Goal: Task Accomplishment & Management: Use online tool/utility

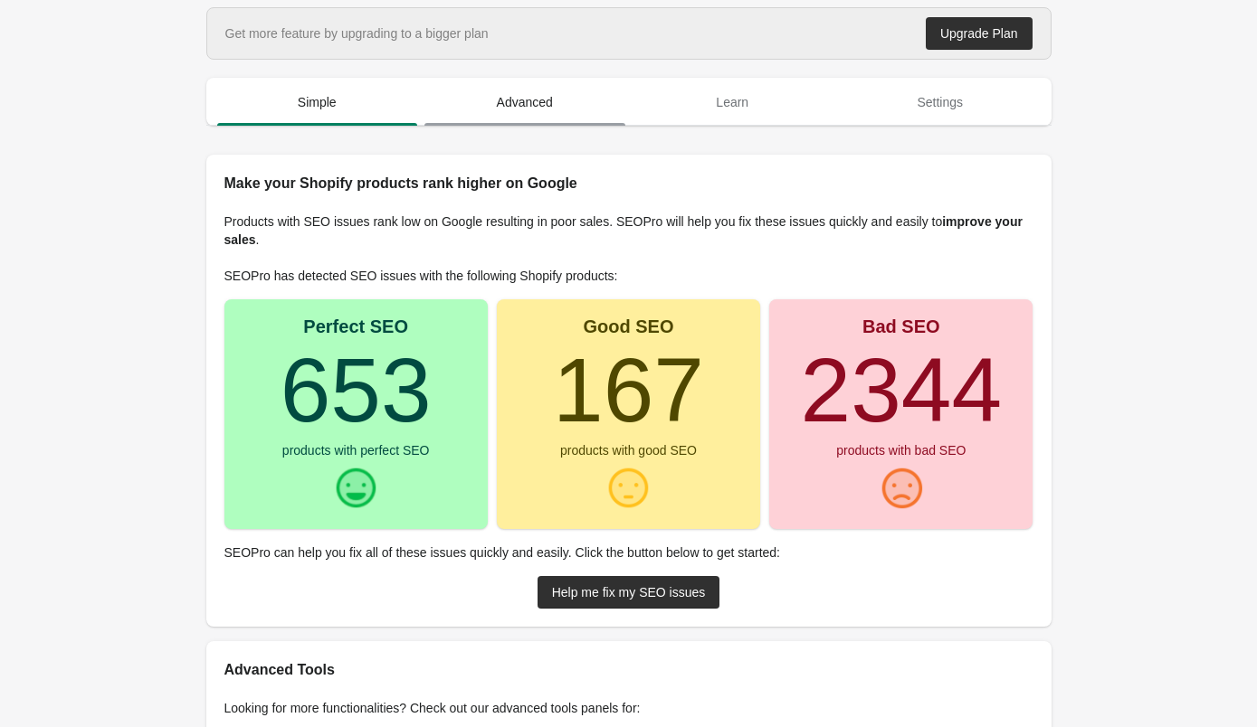
click at [526, 108] on span "Advanced" at bounding box center [524, 102] width 201 height 33
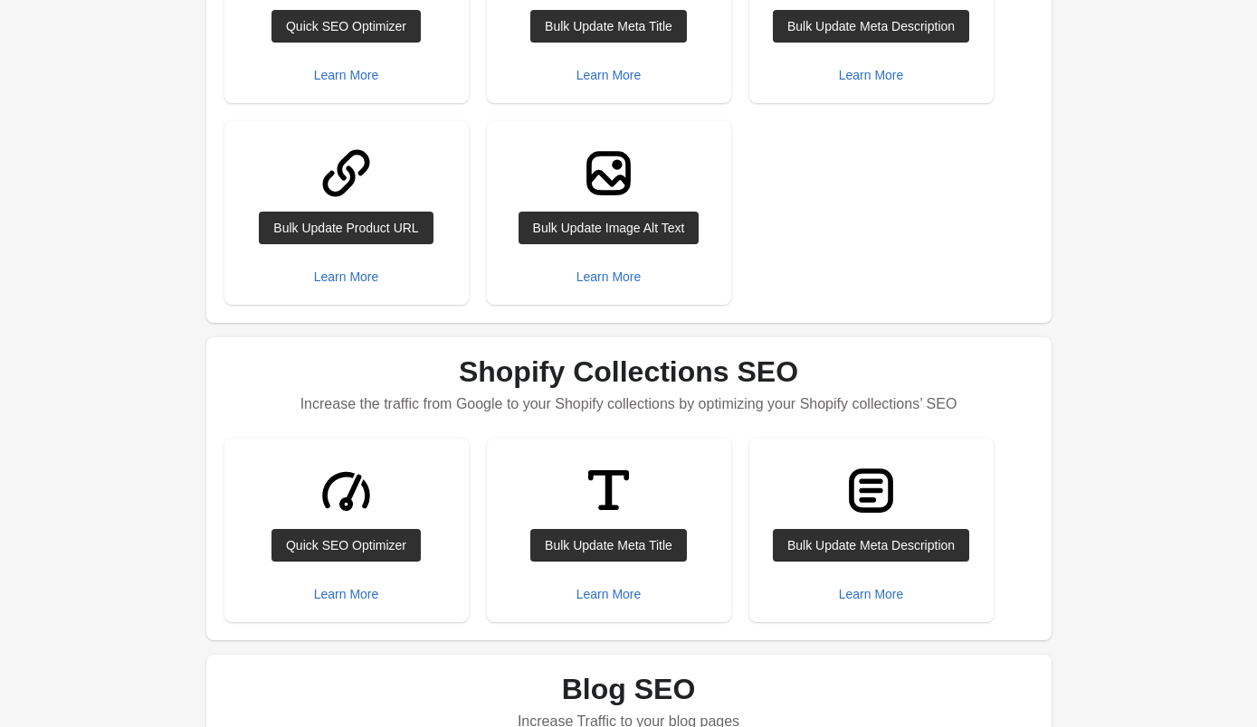
scroll to position [19, 0]
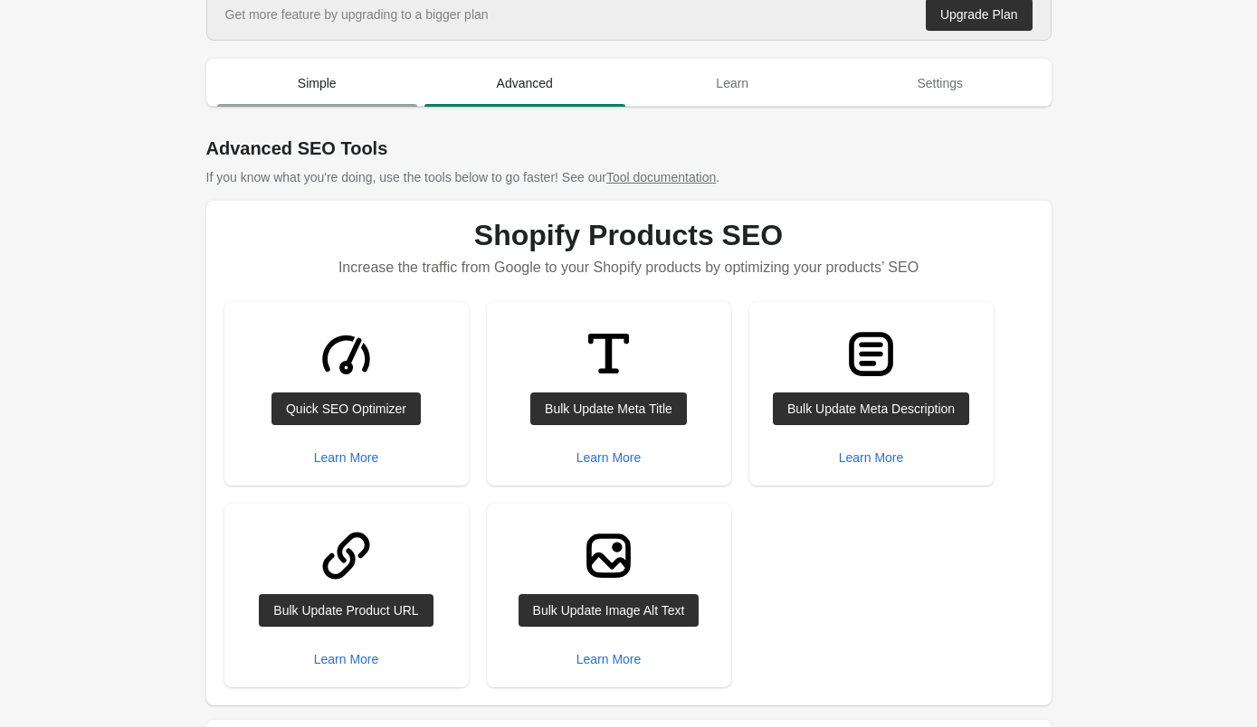
click at [299, 87] on span "Simple" at bounding box center [317, 83] width 201 height 33
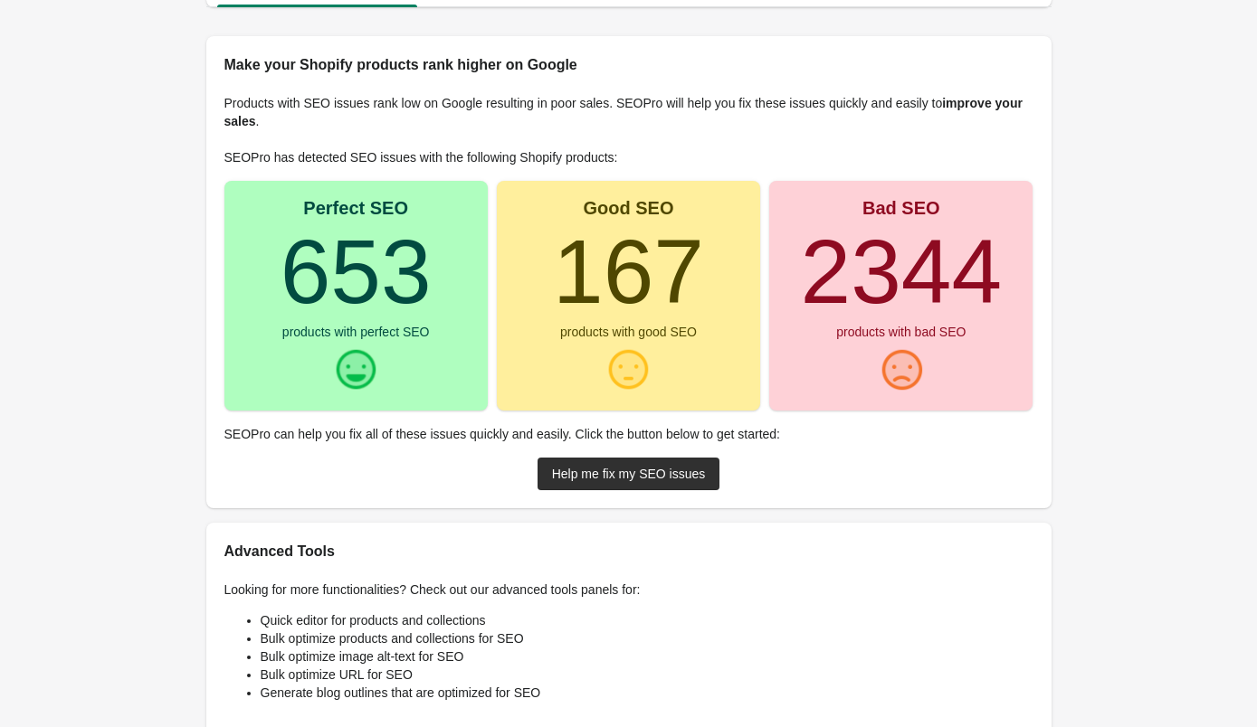
scroll to position [117, 0]
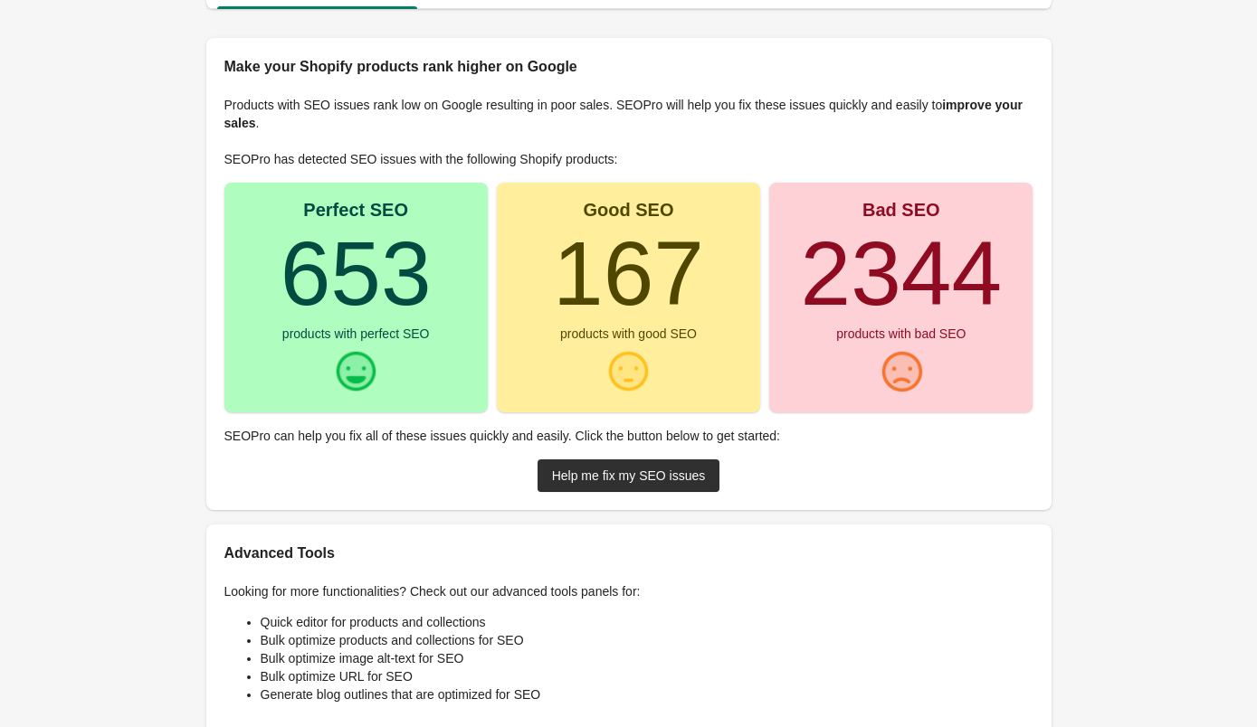
click at [613, 339] on div "products with good SEO" at bounding box center [628, 333] width 137 height 13
click at [636, 251] on turbo-frame "167" at bounding box center [628, 273] width 151 height 101
click at [596, 472] on div "Help me fix my SEO issues" at bounding box center [629, 476] width 154 height 14
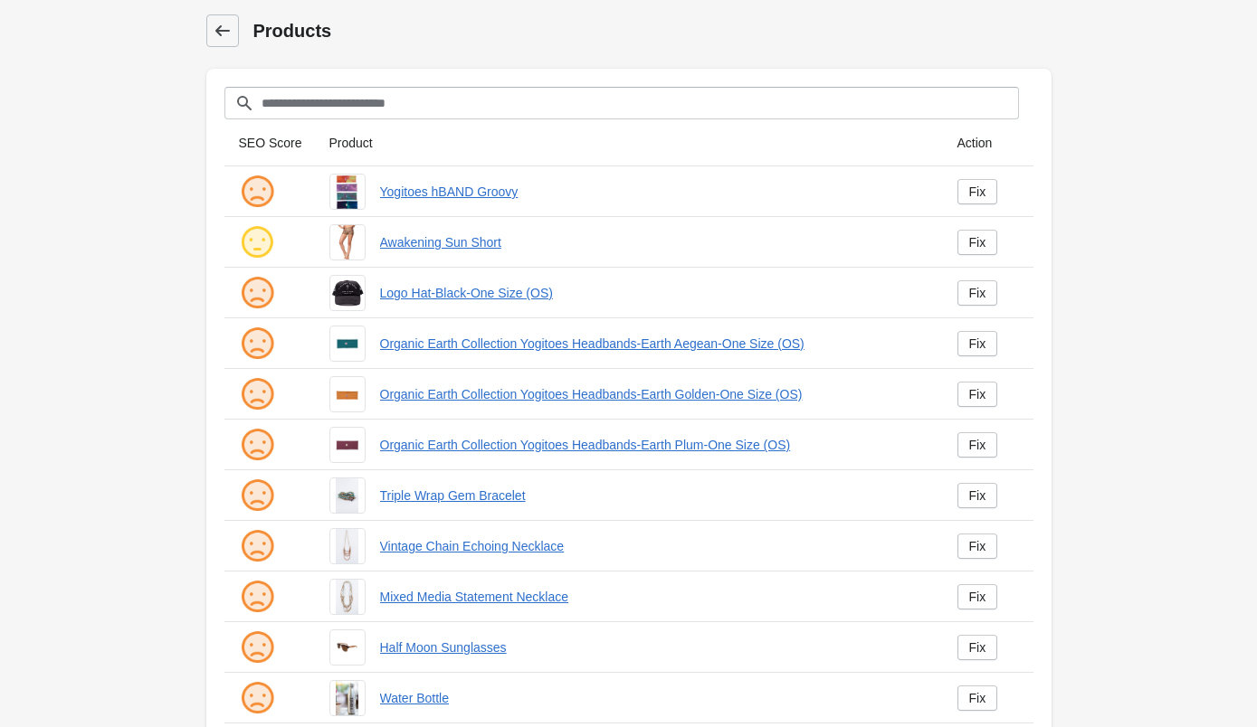
click at [218, 36] on icon at bounding box center [222, 31] width 18 height 18
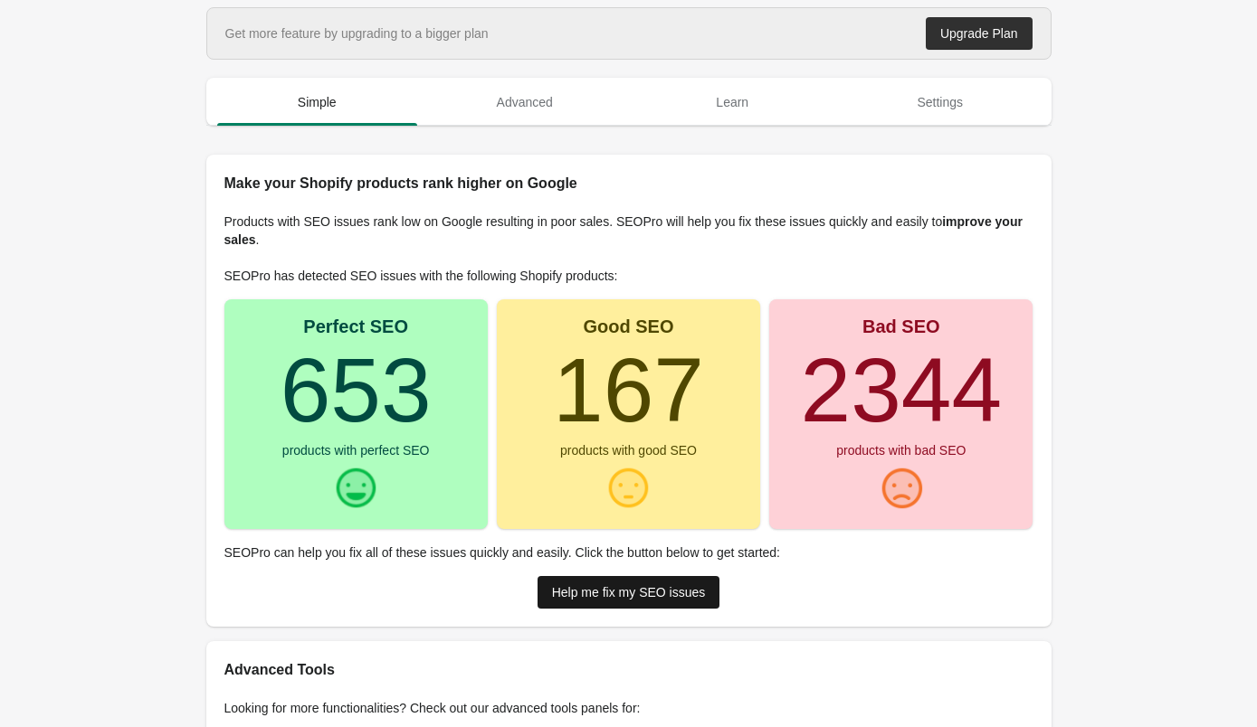
click at [574, 599] on div "Help me fix my SEO issues" at bounding box center [629, 592] width 154 height 14
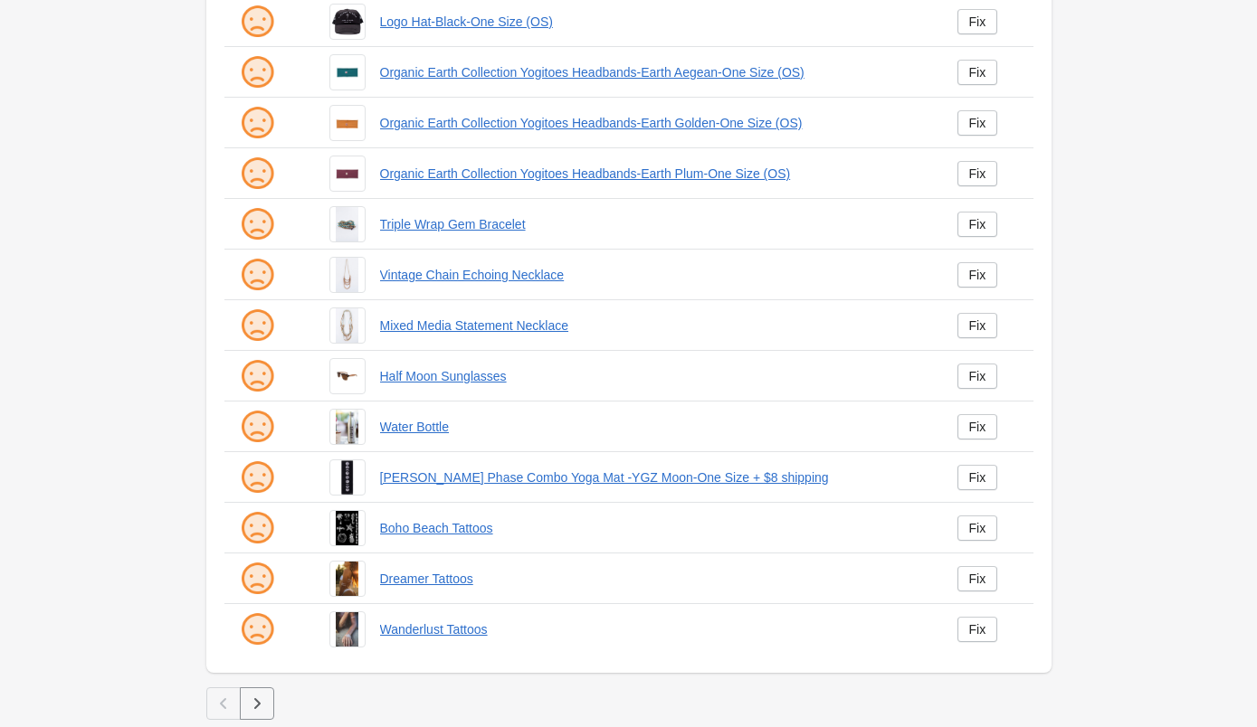
scroll to position [271, 0]
click at [260, 709] on icon "button" at bounding box center [257, 704] width 18 height 18
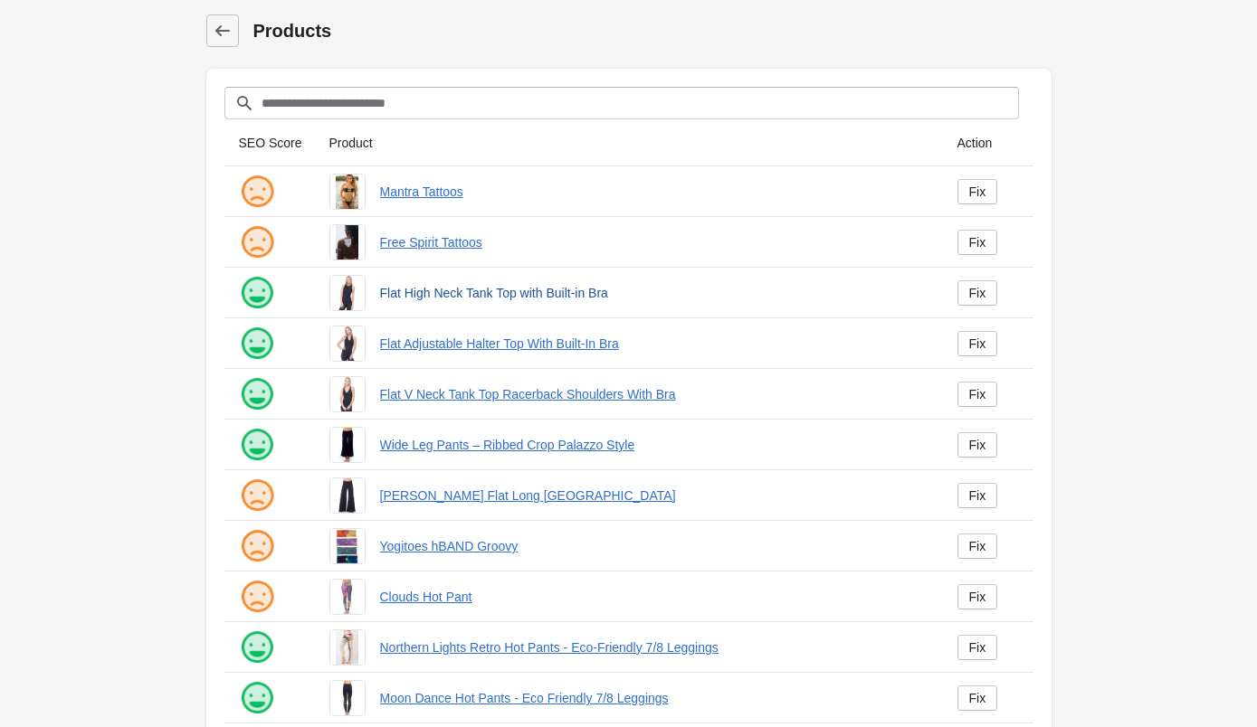
click at [443, 295] on link "Flat High Neck Tank Top with Built-in Bra" at bounding box center [654, 293] width 548 height 18
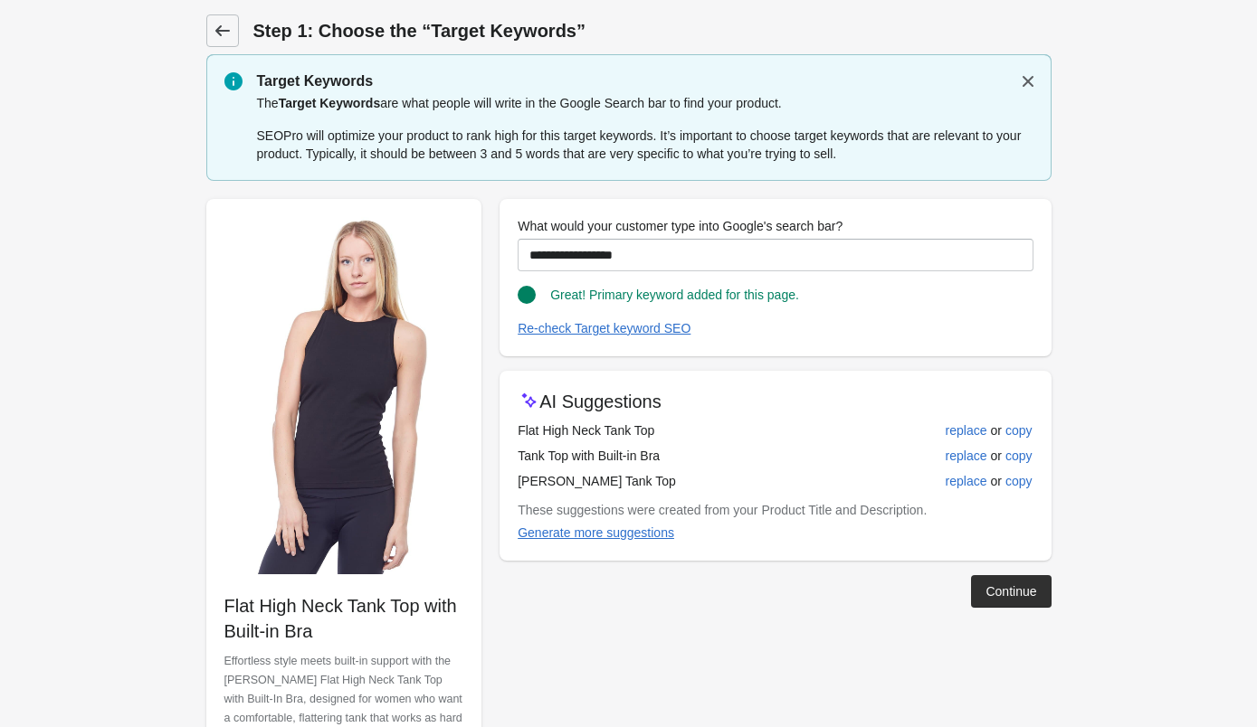
click at [221, 32] on icon at bounding box center [222, 31] width 18 height 18
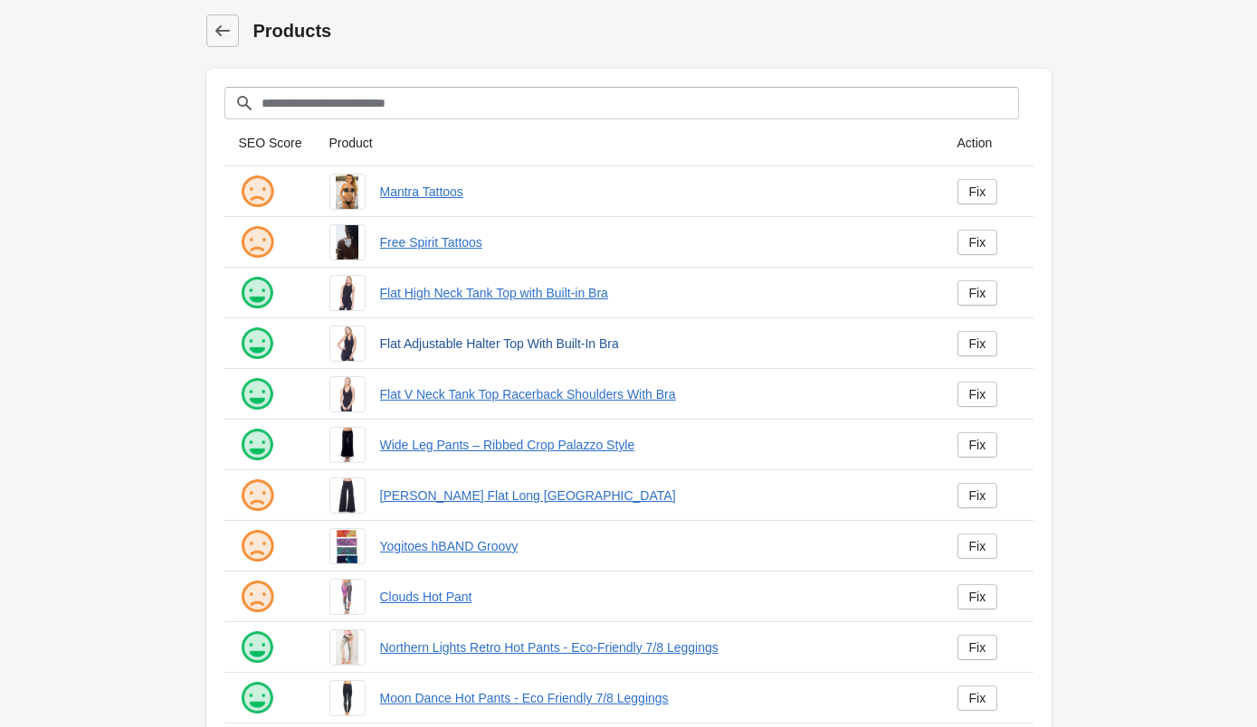
click at [449, 346] on link "Flat Adjustable Halter Top With Built-In Bra" at bounding box center [654, 344] width 548 height 18
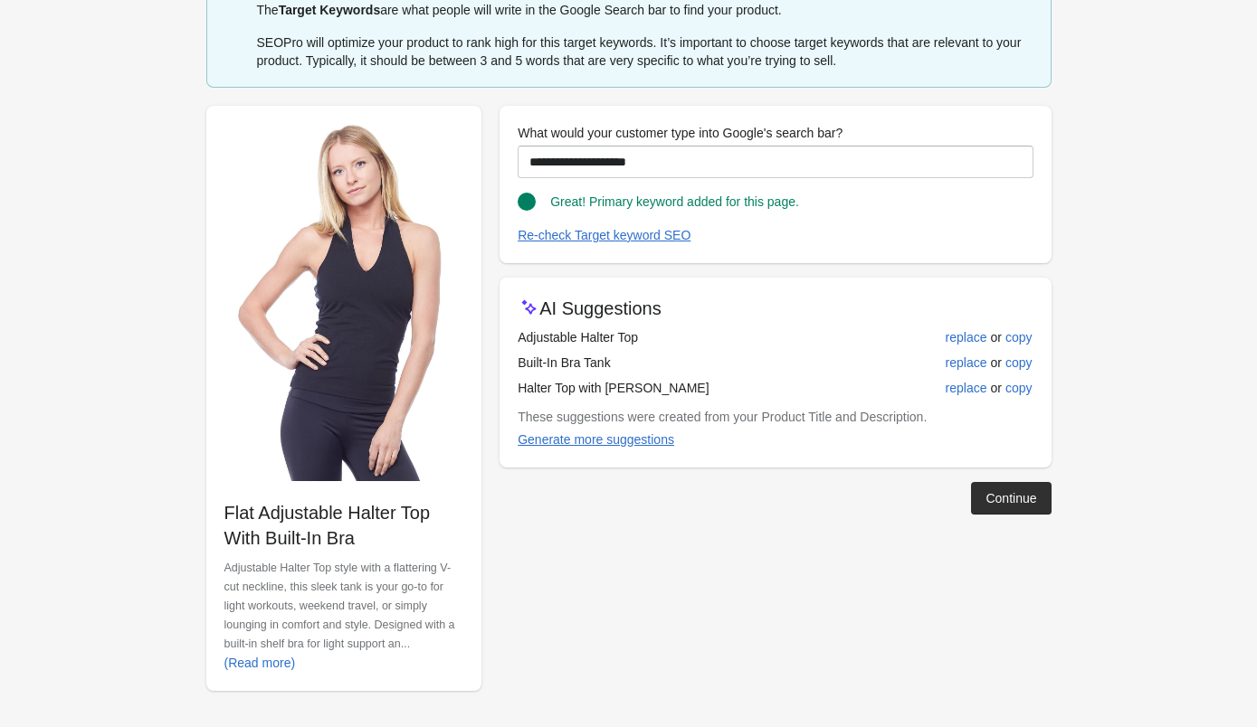
scroll to position [93, 0]
click at [1002, 502] on div "Continue" at bounding box center [1010, 498] width 51 height 14
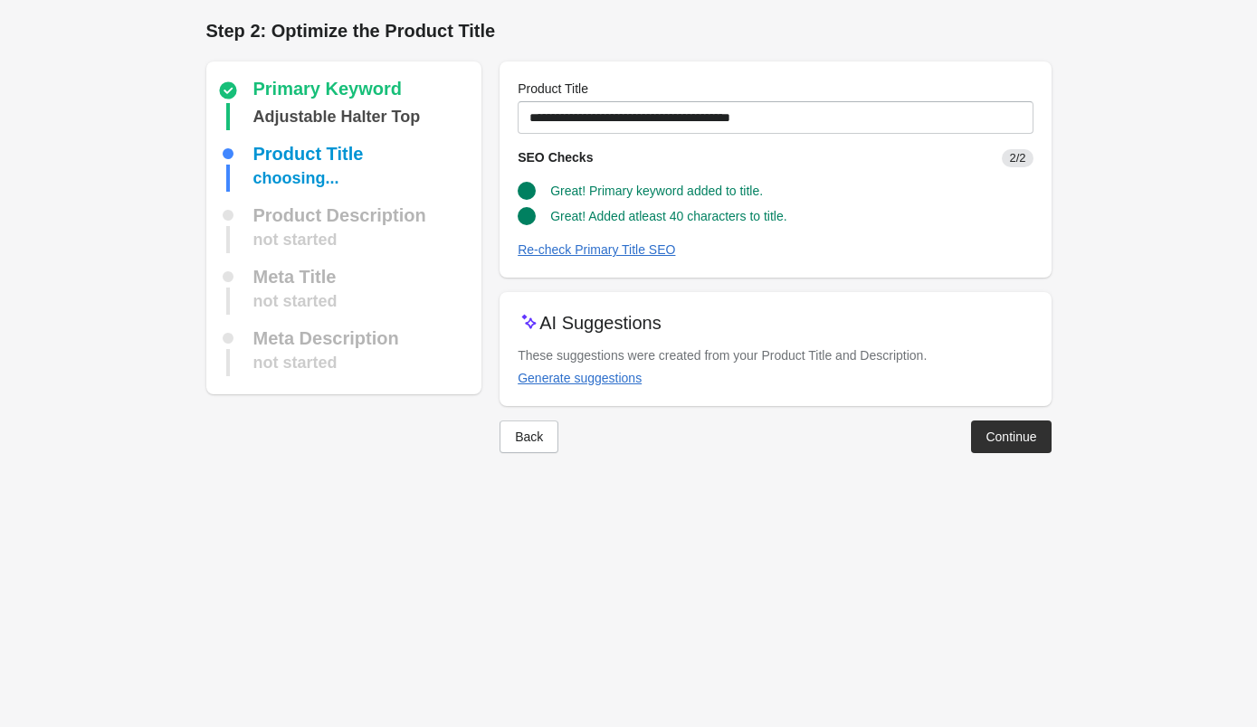
scroll to position [0, 0]
click at [999, 446] on button "Continue" at bounding box center [1011, 437] width 80 height 33
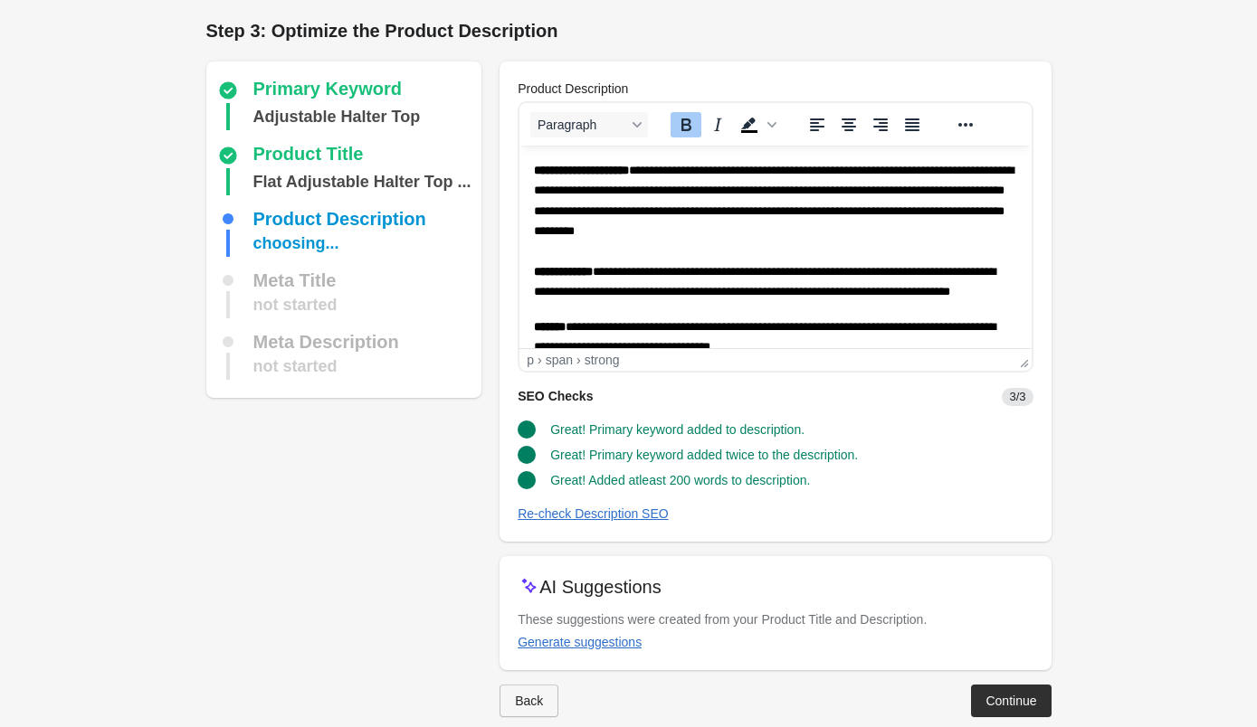
click at [537, 700] on div "Back" at bounding box center [529, 701] width 28 height 14
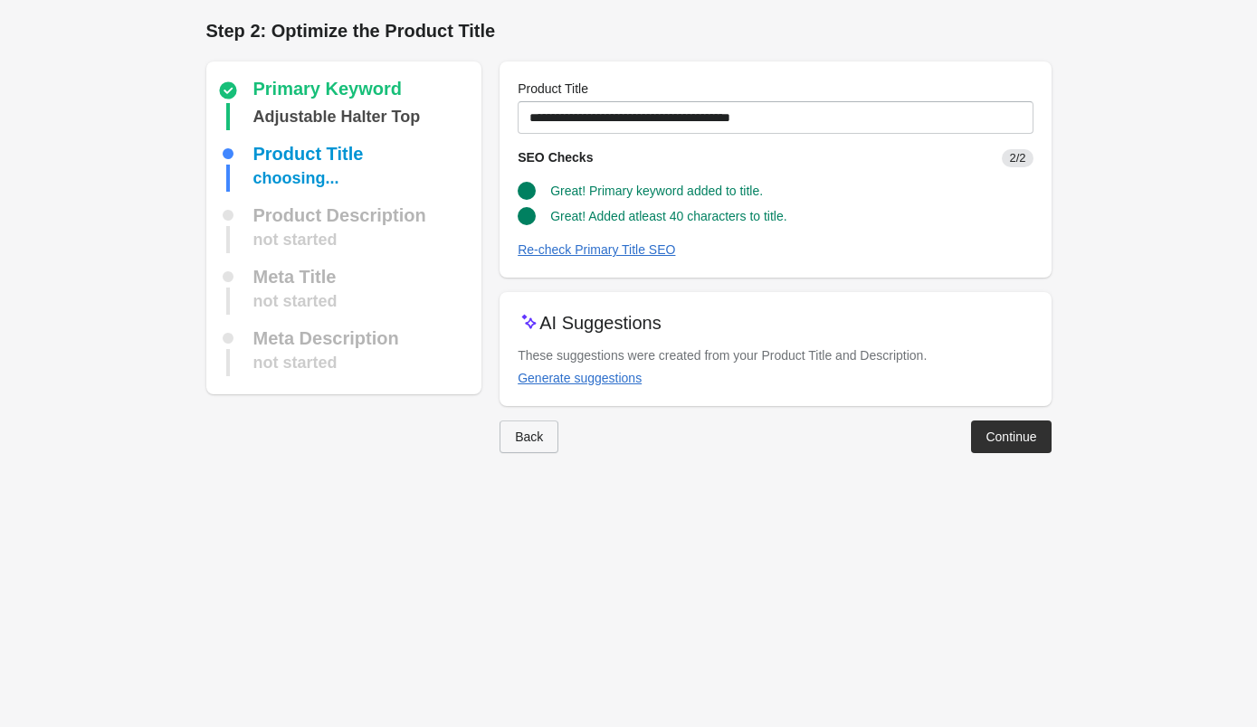
click at [534, 437] on div "Back" at bounding box center [529, 437] width 28 height 14
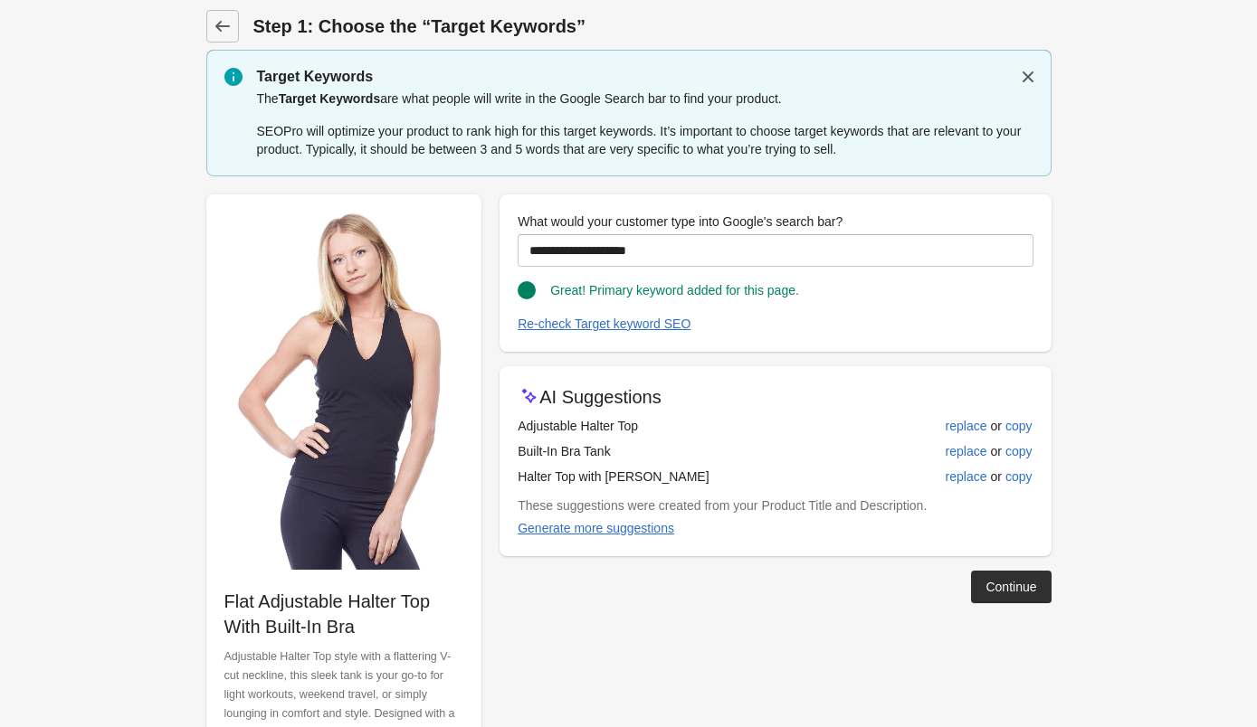
scroll to position [8, 0]
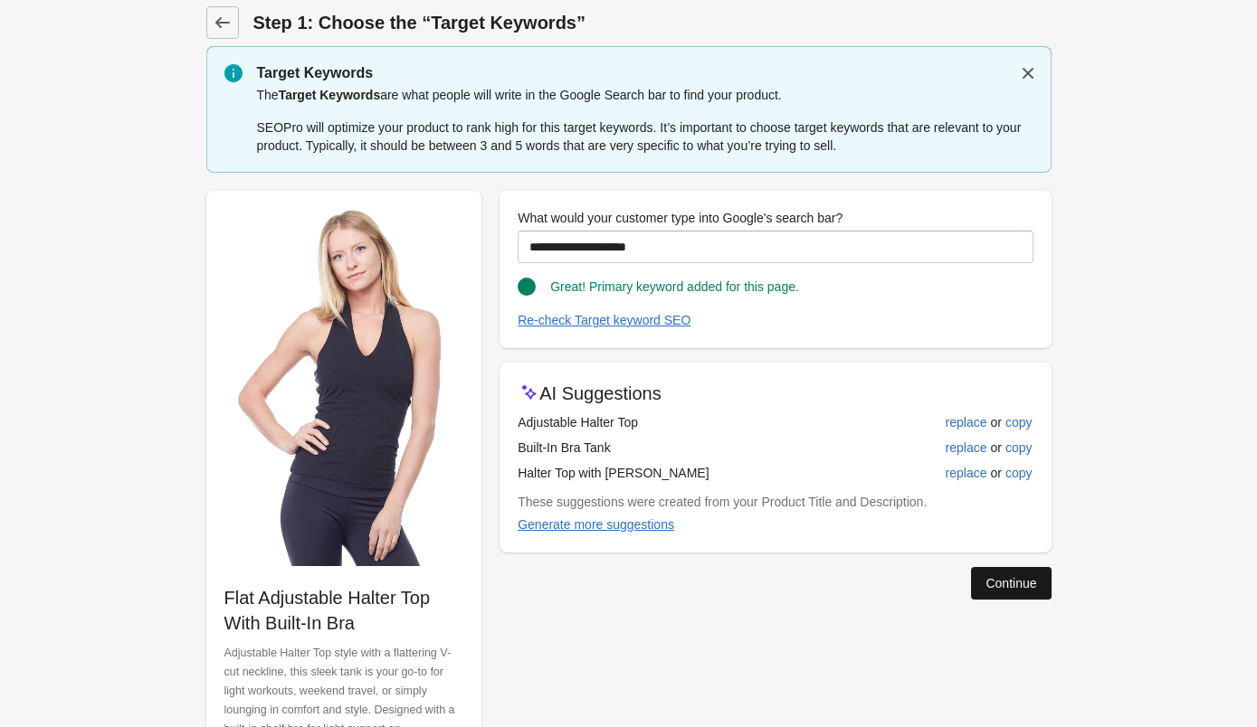
click at [1003, 584] on div "Continue" at bounding box center [1010, 583] width 51 height 14
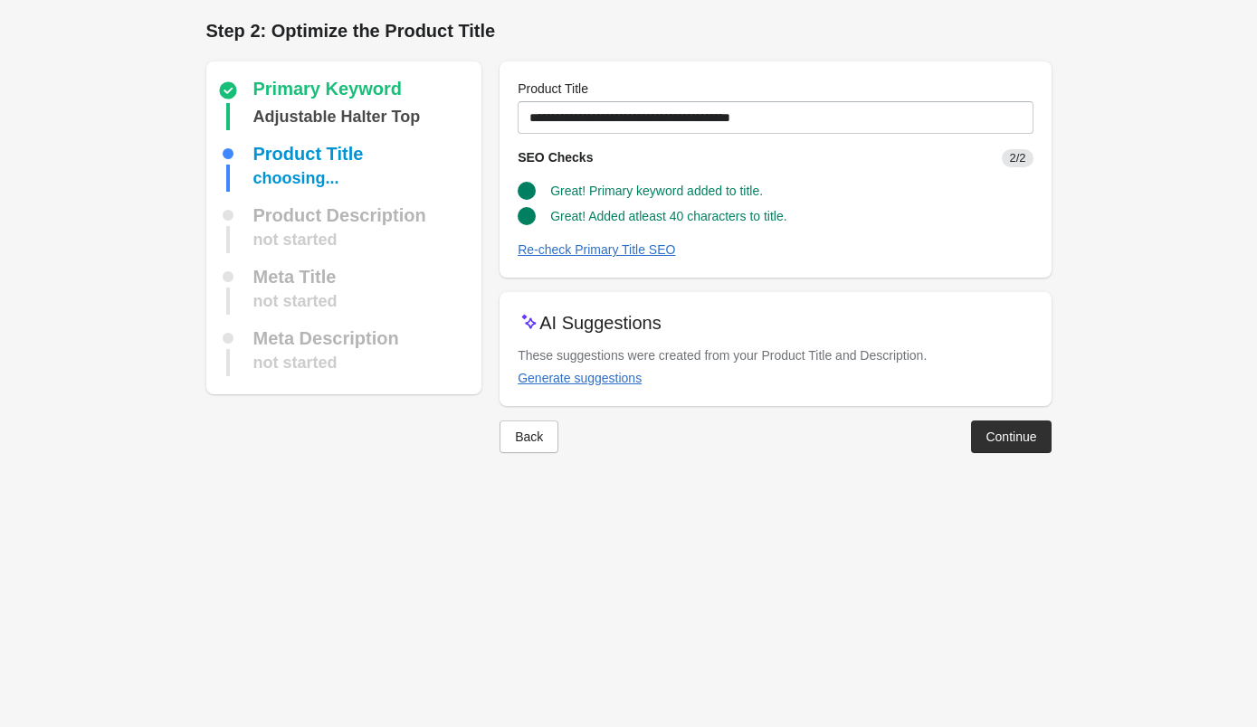
scroll to position [0, 0]
click at [1003, 441] on div "Continue" at bounding box center [1010, 437] width 51 height 14
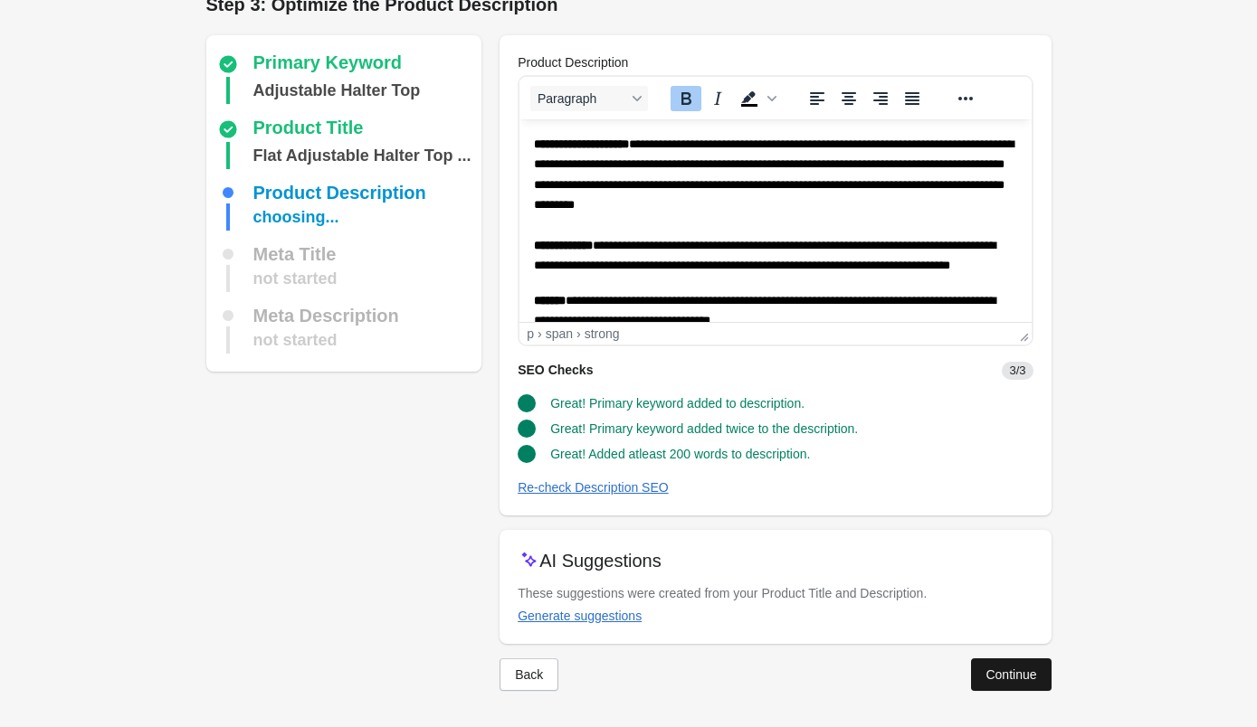
scroll to position [25, 0]
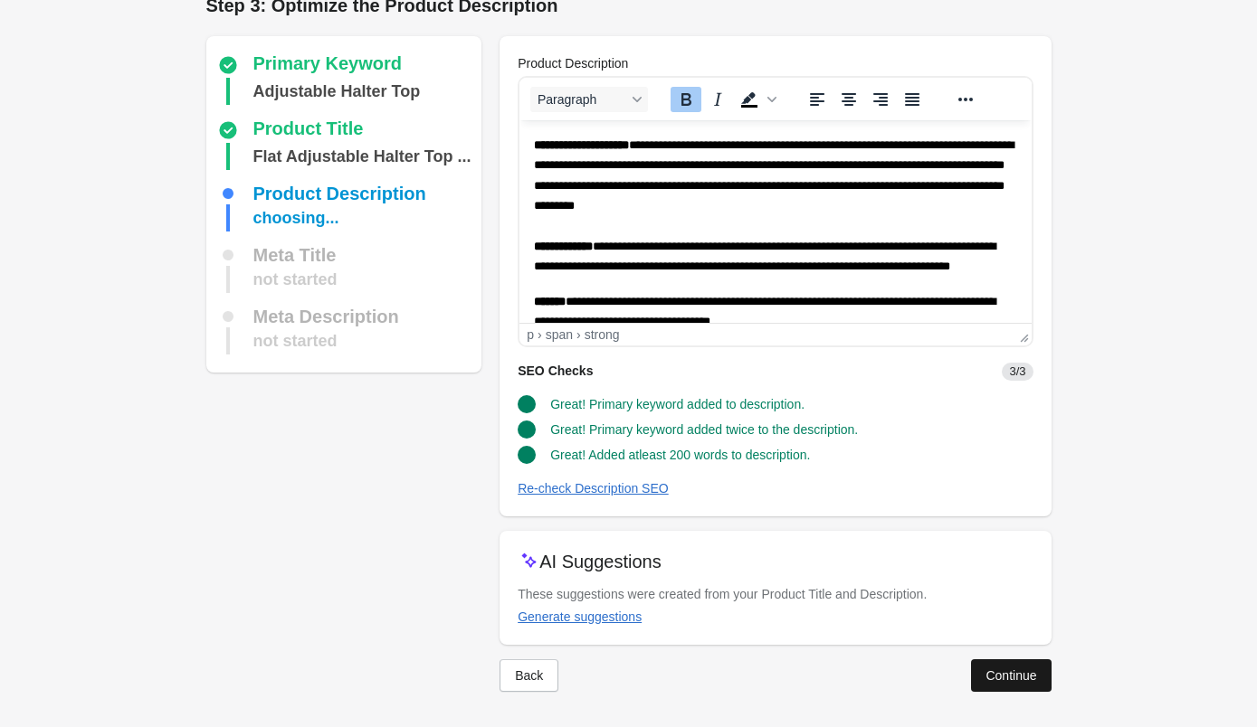
click at [1021, 678] on div "Continue" at bounding box center [1010, 676] width 51 height 14
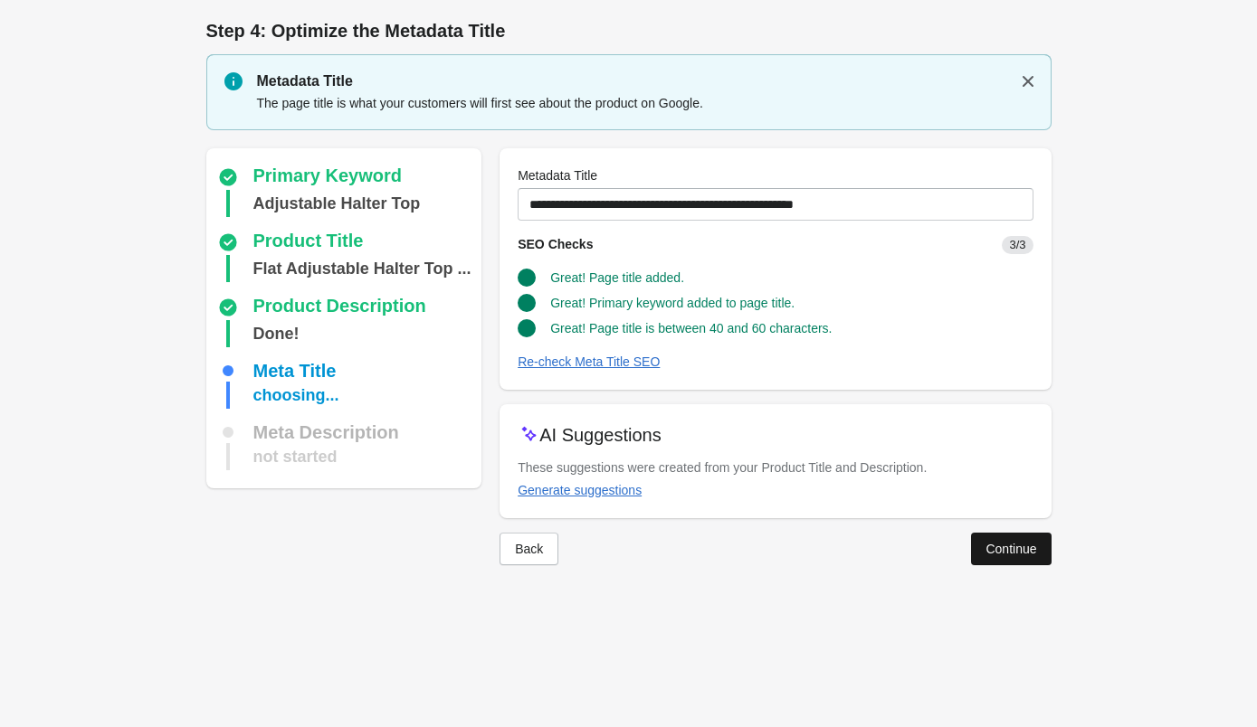
click at [994, 553] on div "Continue" at bounding box center [1010, 549] width 51 height 14
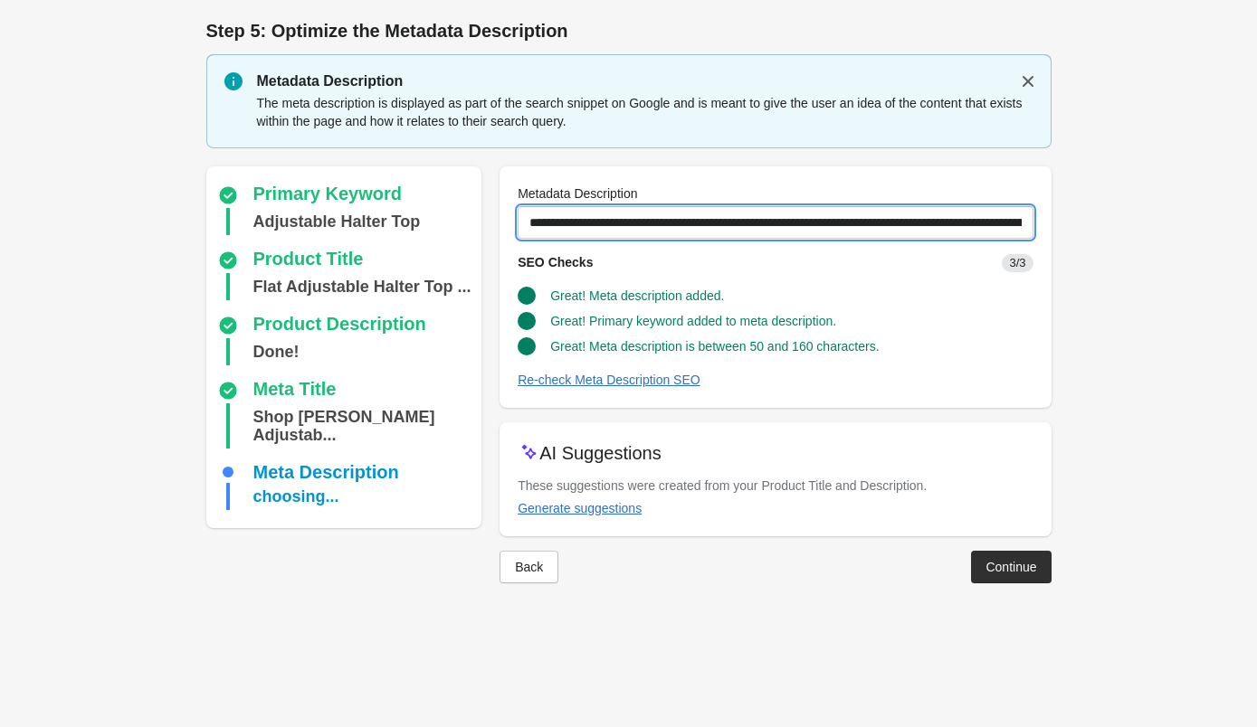
click at [680, 223] on input "**********" at bounding box center [774, 222] width 515 height 33
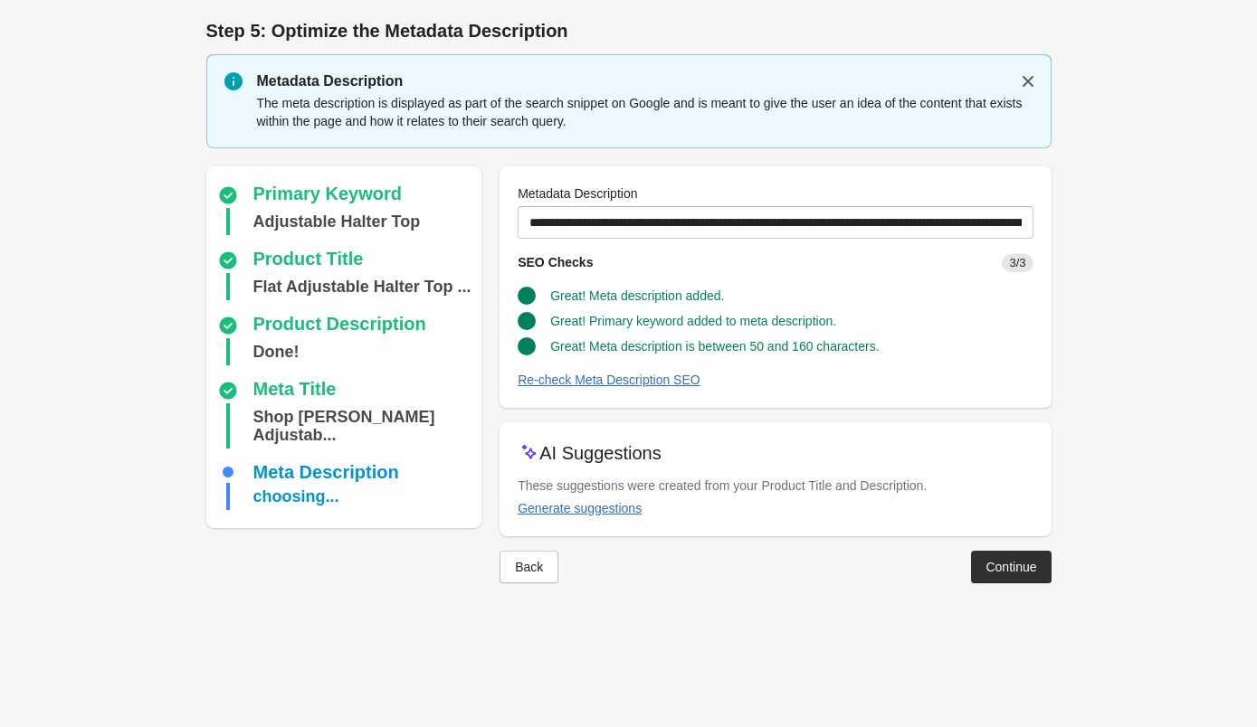
click at [698, 268] on div "SEO Checks 3/3" at bounding box center [767, 255] width 529 height 33
